Goal: Check status: Check status

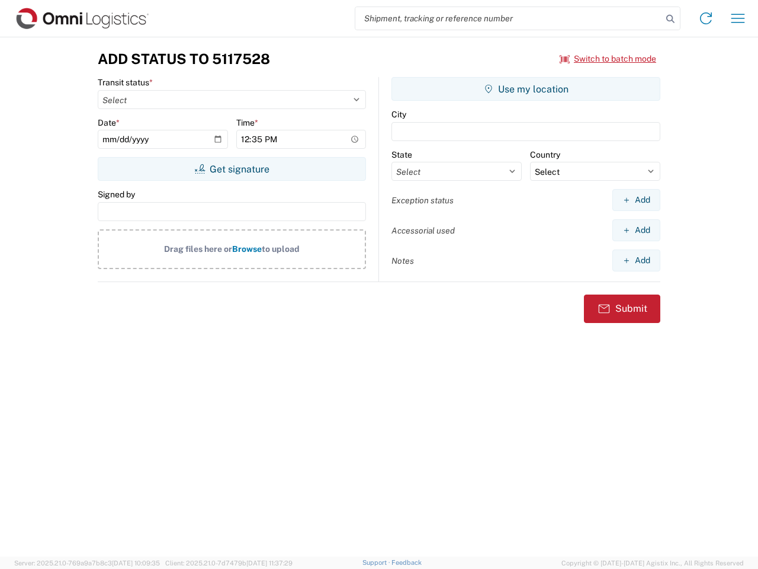
click at [509, 18] on input "search" at bounding box center [508, 18] width 307 height 23
click at [671, 19] on icon at bounding box center [670, 19] width 17 height 17
click at [706, 18] on icon at bounding box center [706, 18] width 19 height 19
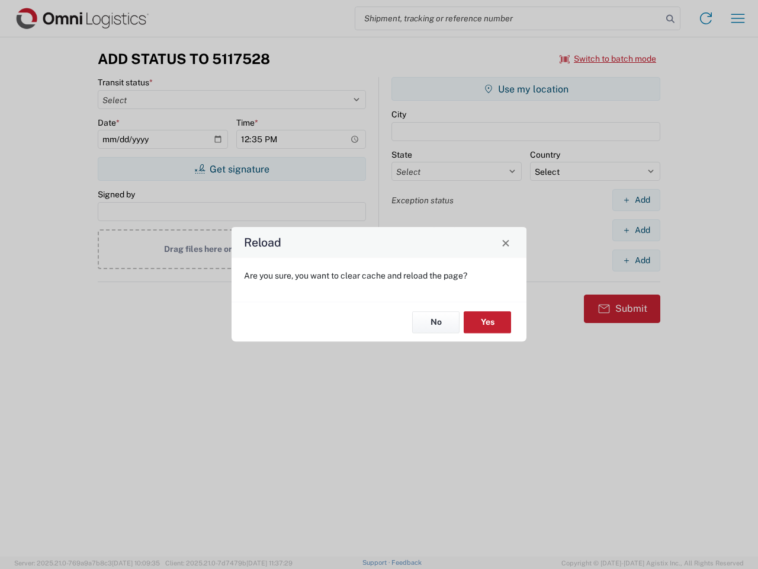
click at [738, 18] on div "Reload Are you sure, you want to clear cache and reload the page? No Yes" at bounding box center [379, 284] width 758 height 569
click at [608, 59] on div "Reload Are you sure, you want to clear cache and reload the page? No Yes" at bounding box center [379, 284] width 758 height 569
click at [232, 169] on div "Reload Are you sure, you want to clear cache and reload the page? No Yes" at bounding box center [379, 284] width 758 height 569
click at [526, 89] on div "Reload Are you sure, you want to clear cache and reload the page? No Yes" at bounding box center [379, 284] width 758 height 569
click at [636, 200] on div "Reload Are you sure, you want to clear cache and reload the page? No Yes" at bounding box center [379, 284] width 758 height 569
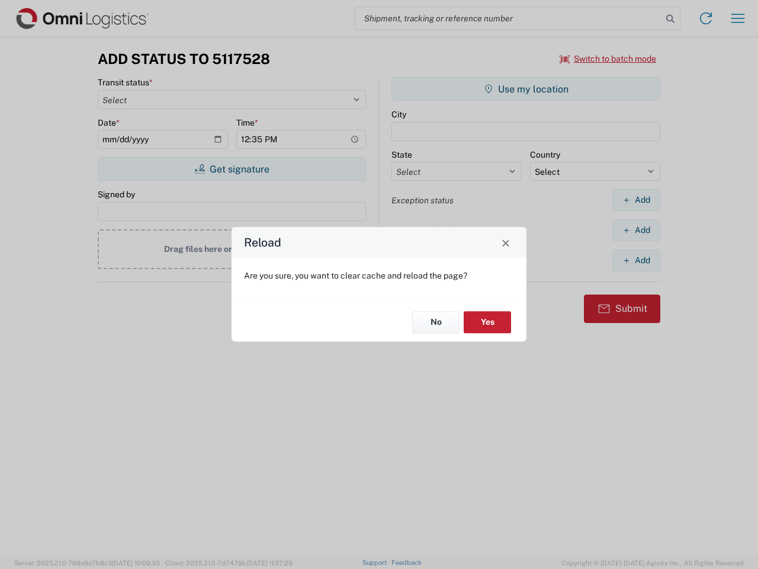
click at [636, 230] on div "Reload Are you sure, you want to clear cache and reload the page? No Yes" at bounding box center [379, 284] width 758 height 569
click at [636, 260] on div "Reload Are you sure, you want to clear cache and reload the page? No Yes" at bounding box center [379, 284] width 758 height 569
